Goal: Go to known website: Access a specific website the user already knows

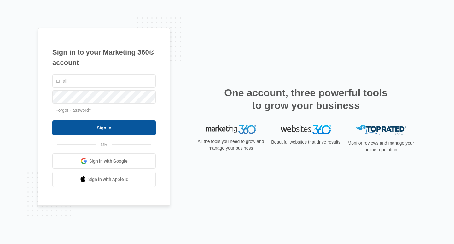
type input "christi@maidaffordable.com"
click at [114, 127] on input "Sign In" at bounding box center [103, 127] width 103 height 15
